Goal: Transaction & Acquisition: Download file/media

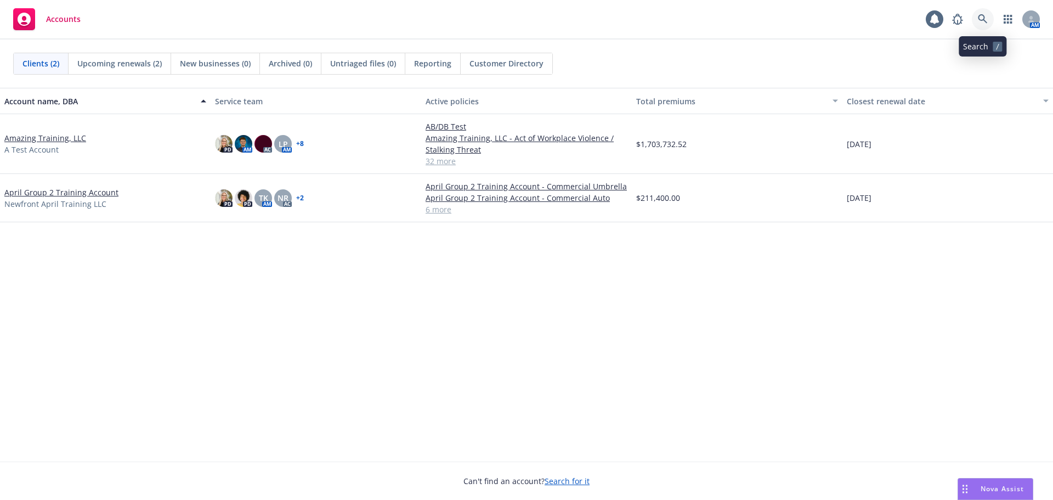
click at [980, 19] on icon at bounding box center [983, 19] width 10 height 10
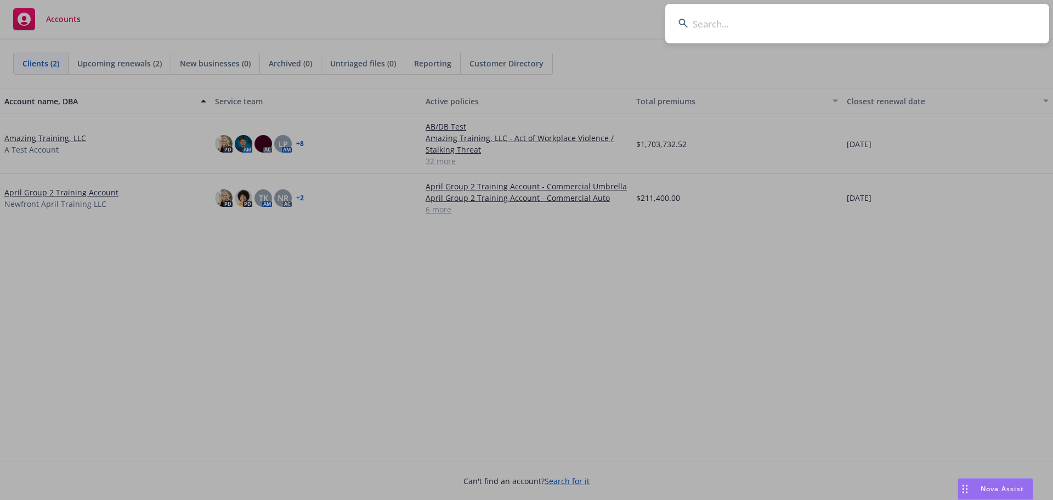
type input "Napa County Office of Education"
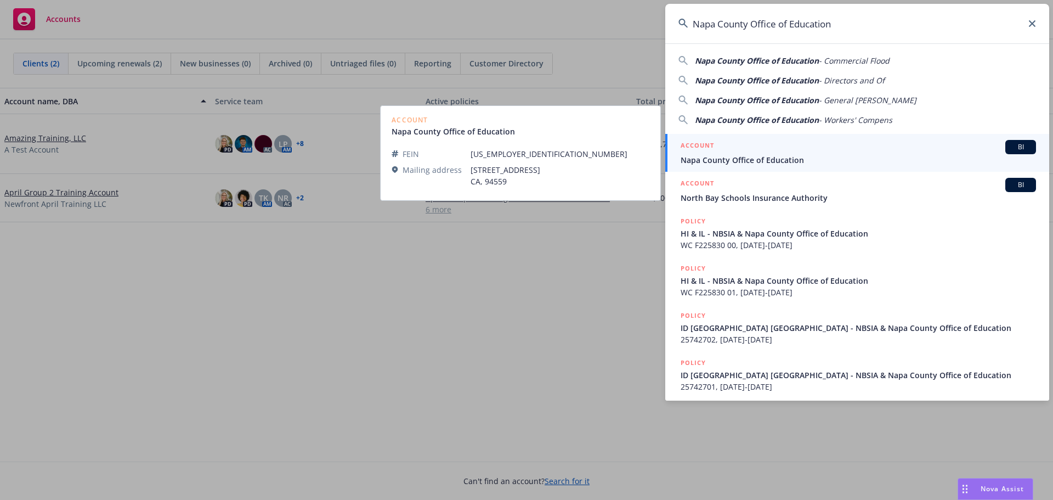
click at [761, 158] on span "Napa County Office of Education" at bounding box center [857, 160] width 355 height 12
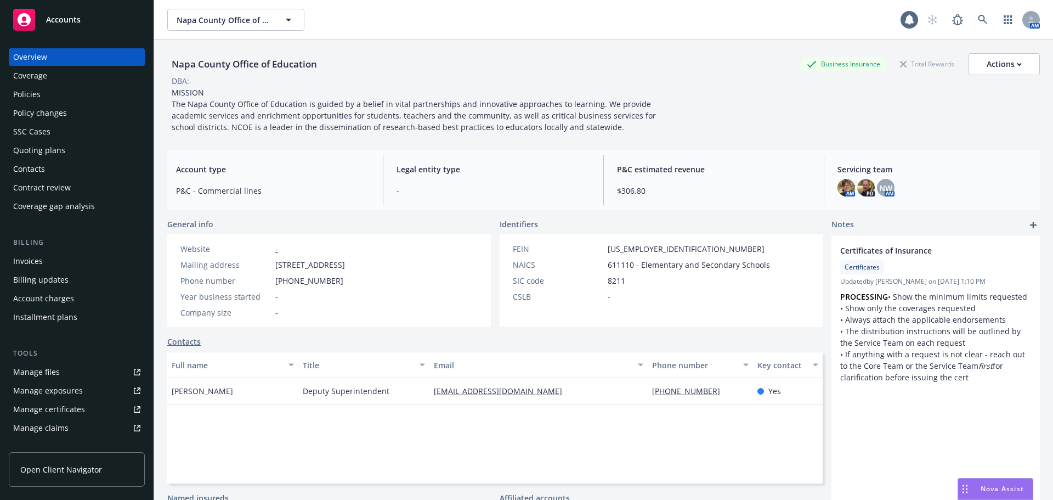
click at [25, 95] on div "Policies" at bounding box center [26, 95] width 27 height 18
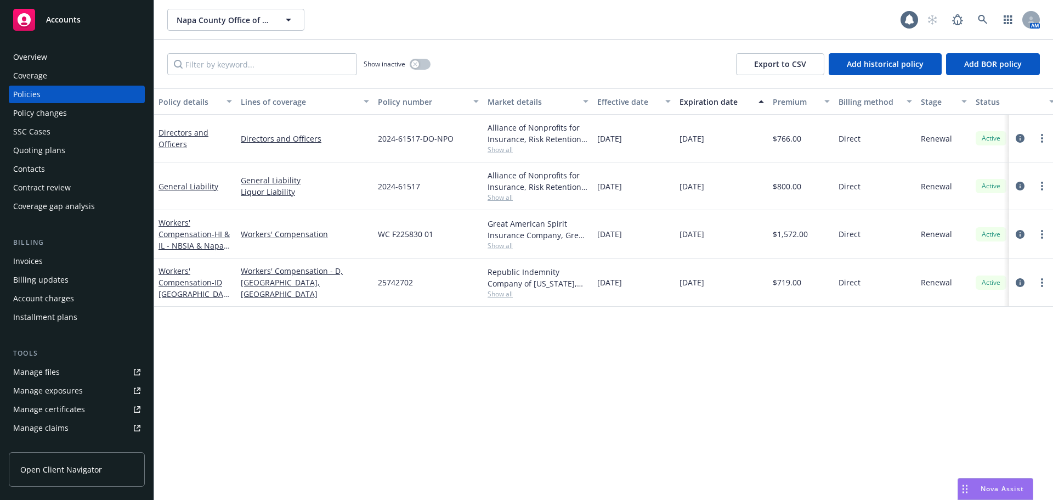
click at [50, 365] on div "Manage files" at bounding box center [36, 372] width 47 height 18
click at [188, 236] on link "Workers' Compensation - HI & IL - NBSIA & Napa County Office of Education" at bounding box center [193, 245] width 71 height 56
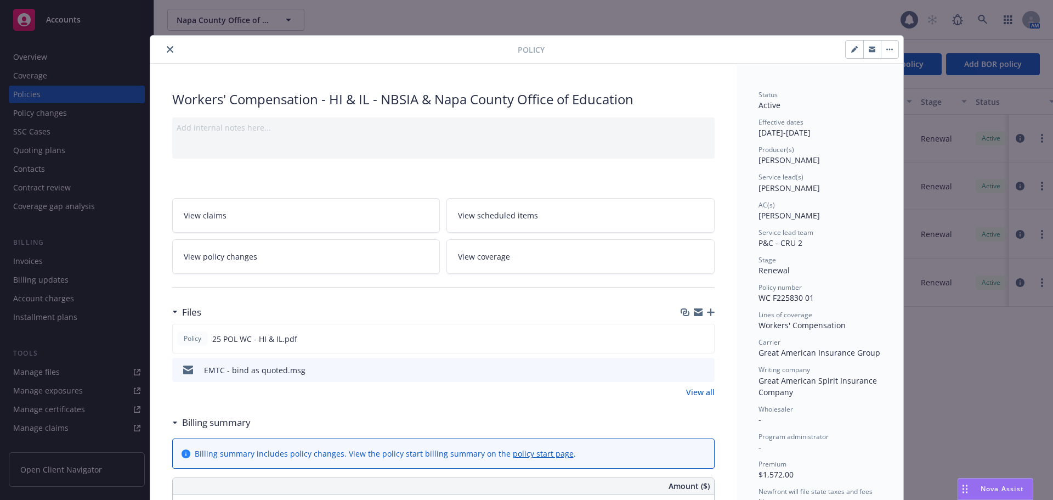
click at [167, 48] on icon "close" at bounding box center [170, 49] width 7 height 7
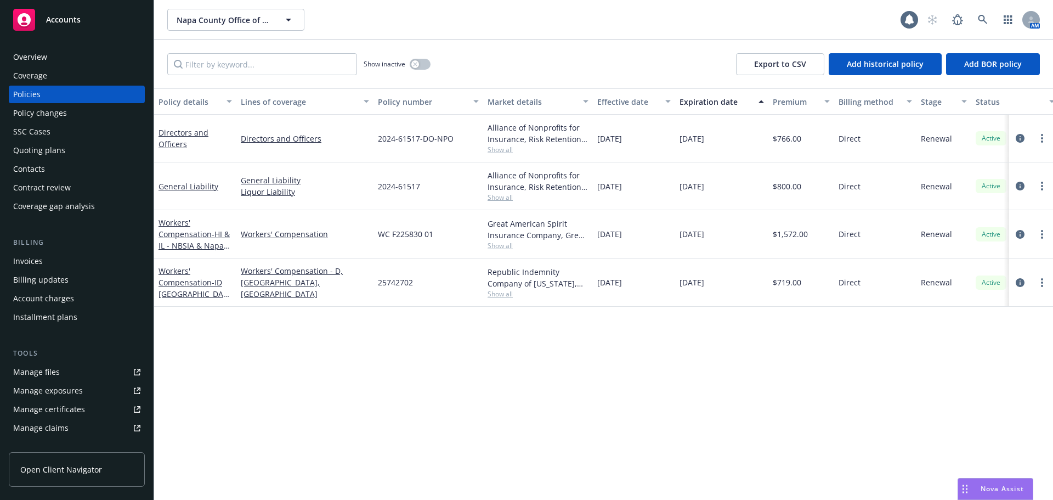
click at [190, 288] on div "Workers' Compensation - ID TX OR - NBSIA & Napa County Office of Education" at bounding box center [194, 282] width 73 height 35
click at [172, 285] on link "Workers' Compensation - ID TX OR - NBSIA & Napa County Office of Education" at bounding box center [192, 310] width 69 height 91
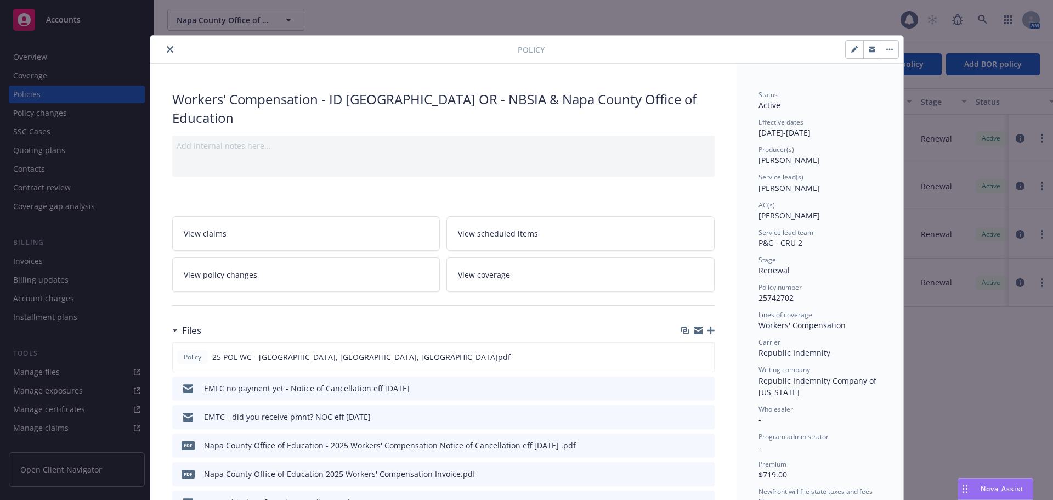
click at [161, 56] on div "Policy" at bounding box center [526, 50] width 753 height 28
click at [167, 49] on icon "close" at bounding box center [170, 49] width 7 height 7
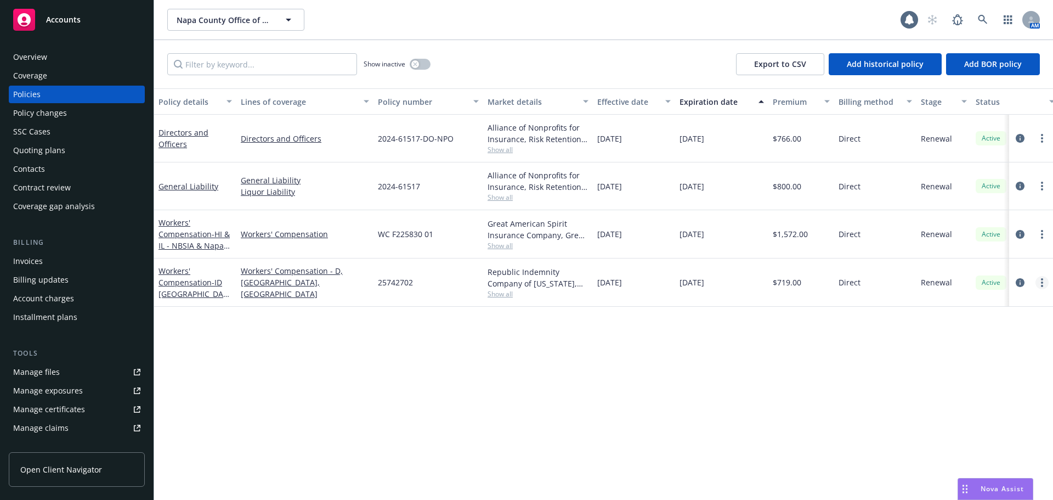
click at [1043, 285] on link "more" at bounding box center [1041, 282] width 13 height 13
click at [962, 439] on link "Copy logging email" at bounding box center [983, 436] width 129 height 22
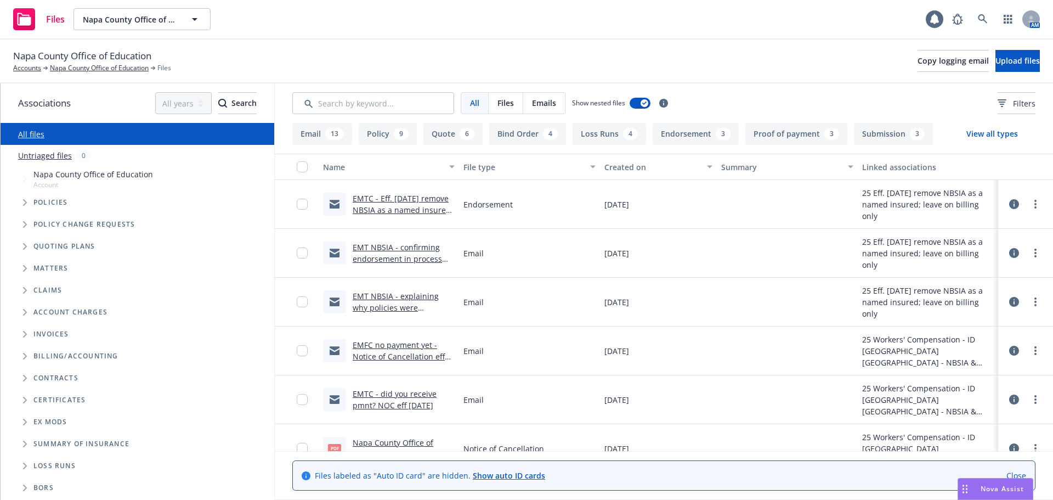
click at [1017, 475] on link "Close" at bounding box center [1016, 475] width 20 height 12
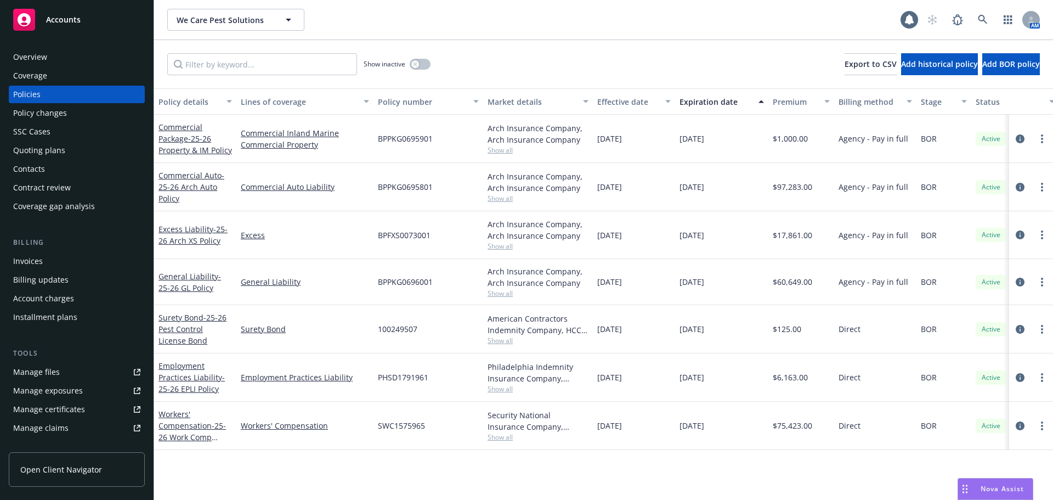
click at [47, 363] on div "Manage files" at bounding box center [36, 372] width 47 height 18
click at [39, 370] on div "Manage files" at bounding box center [36, 372] width 47 height 18
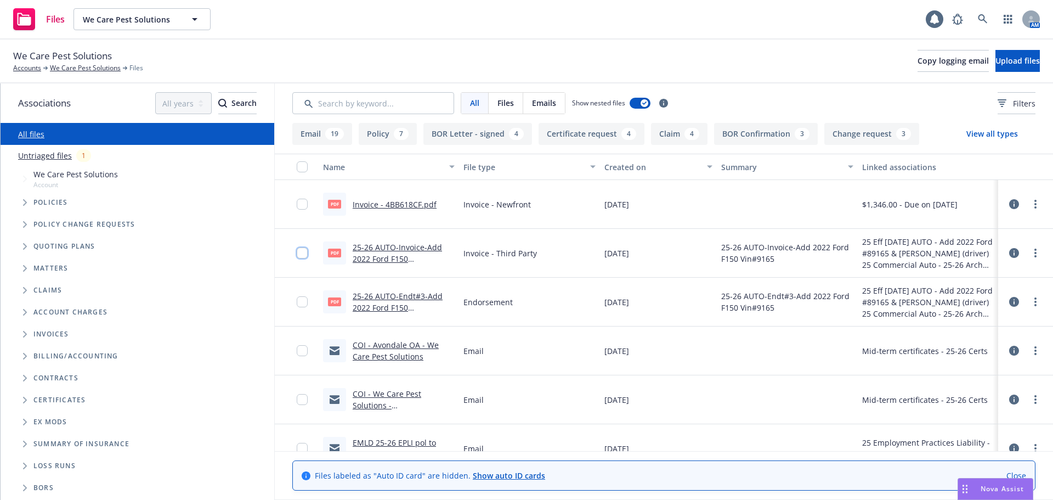
click at [300, 254] on input "checkbox" at bounding box center [302, 252] width 11 height 11
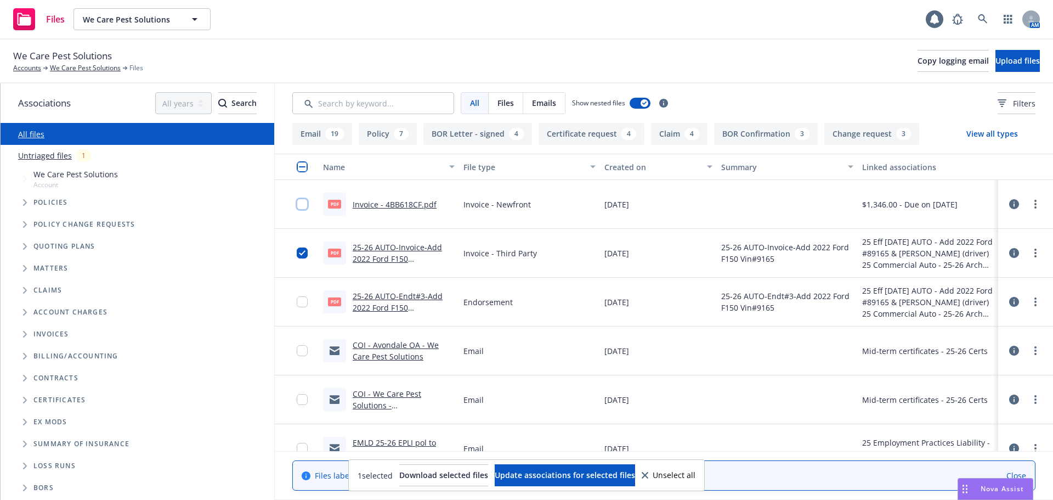
click at [300, 208] on input "checkbox" at bounding box center [302, 203] width 11 height 11
click at [453, 474] on span "Download selected files" at bounding box center [443, 474] width 89 height 10
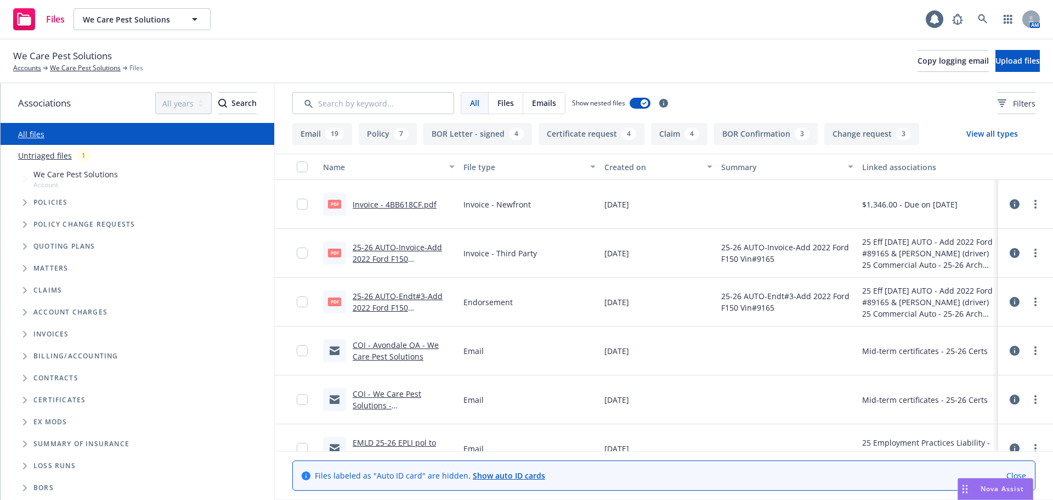
click at [298, 214] on div at bounding box center [306, 203] width 18 height 35
drag, startPoint x: 299, startPoint y: 204, endPoint x: 299, endPoint y: 225, distance: 20.8
click at [299, 205] on input "checkbox" at bounding box center [302, 203] width 11 height 11
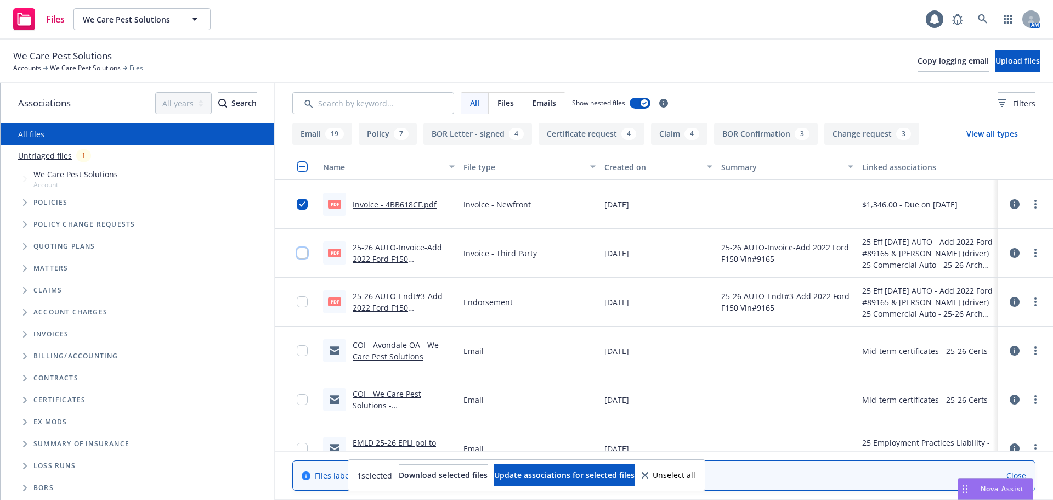
click at [302, 253] on input "checkbox" at bounding box center [302, 252] width 11 height 11
click at [421, 473] on span "Download selected files" at bounding box center [443, 474] width 89 height 10
